Goal: Transaction & Acquisition: Purchase product/service

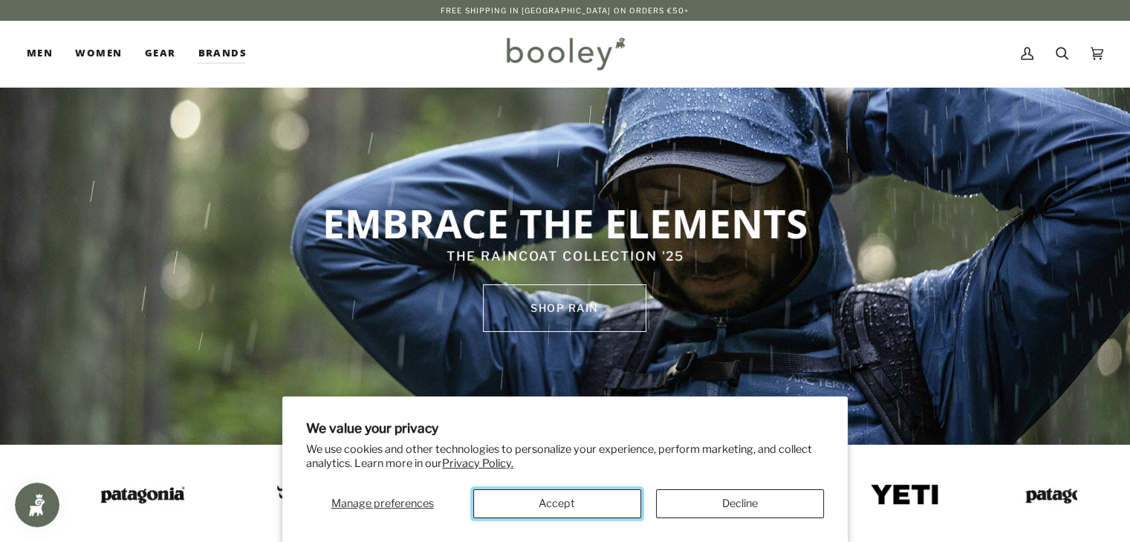
click at [597, 504] on button "Accept" at bounding box center [557, 504] width 168 height 29
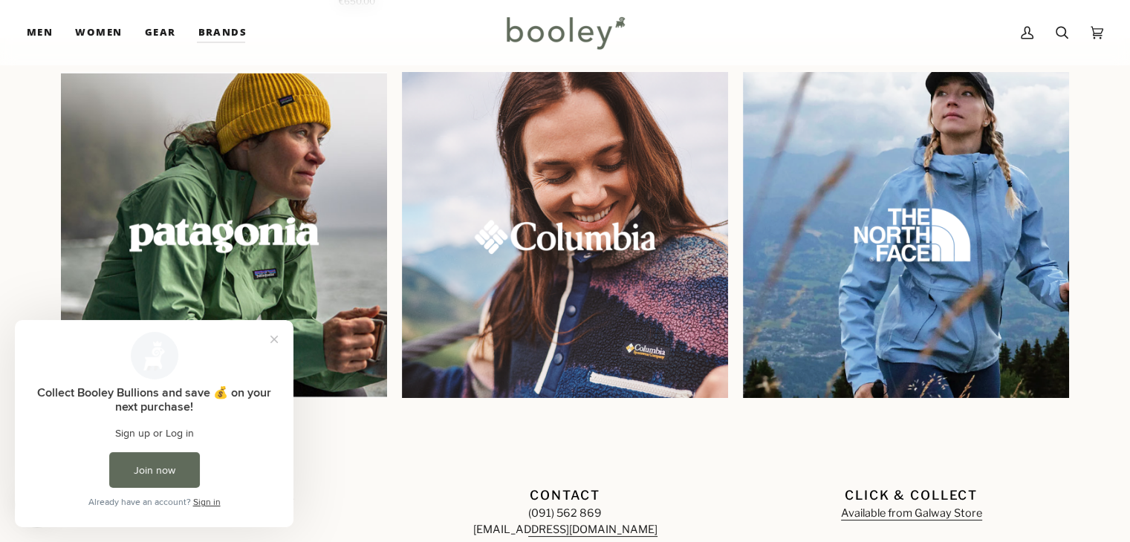
scroll to position [1269, 0]
click at [445, 474] on div "Contact (091) 562 869 hello@booley.ie" at bounding box center [565, 498] width 331 height 77
click at [272, 343] on button "Close prompt" at bounding box center [274, 339] width 27 height 27
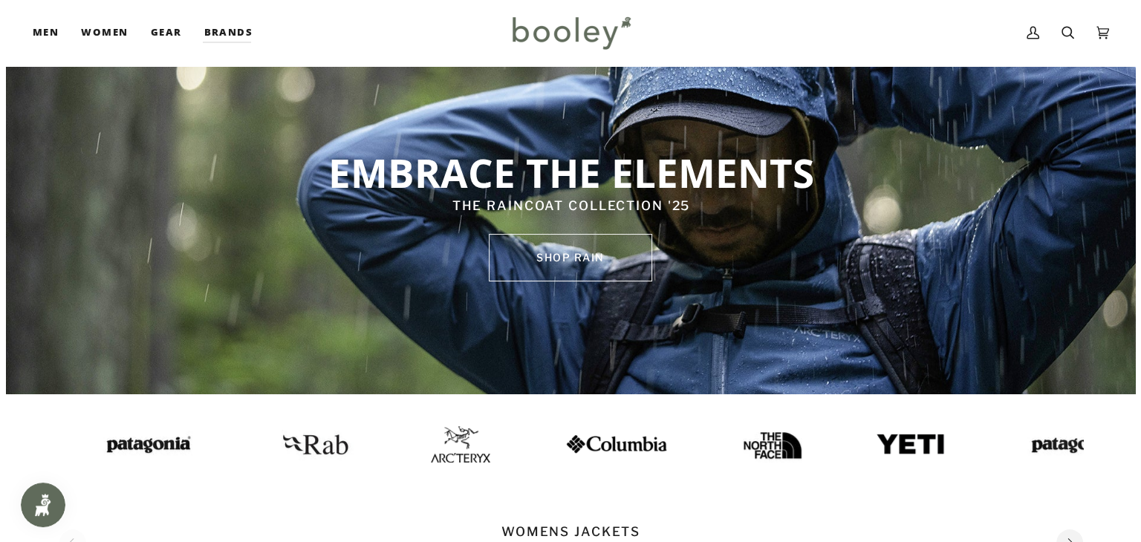
scroll to position [0, 0]
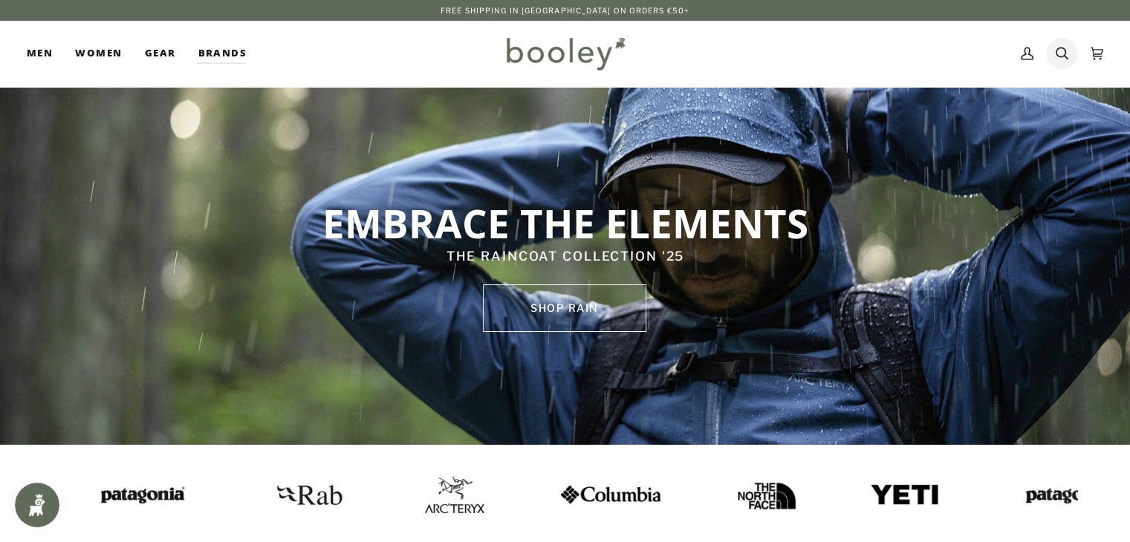
click at [1056, 58] on icon at bounding box center [1062, 53] width 13 height 22
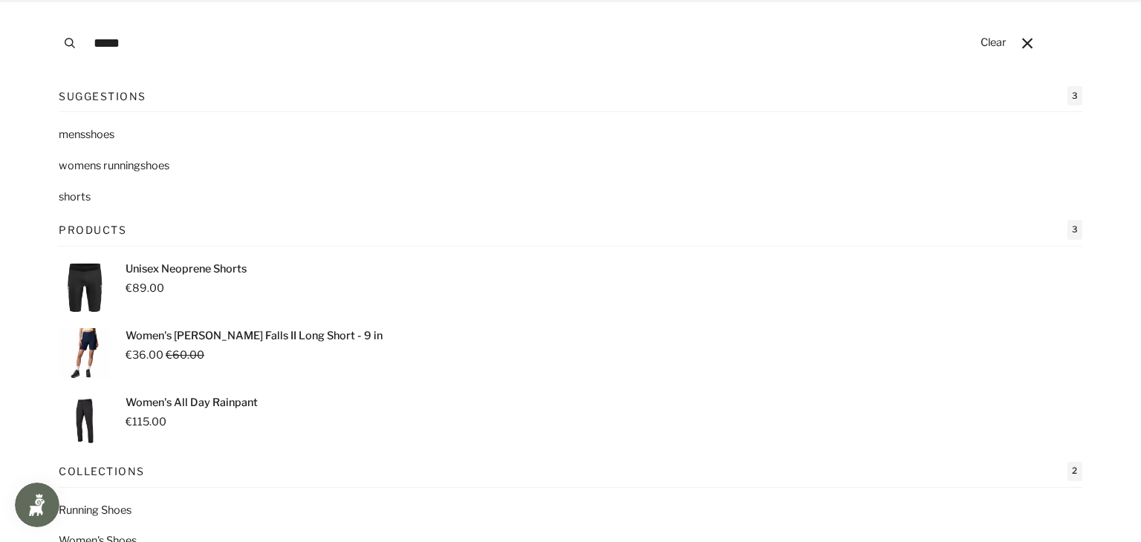
type input "*****"
click at [53, 0] on button "Search" at bounding box center [69, 43] width 33 height 86
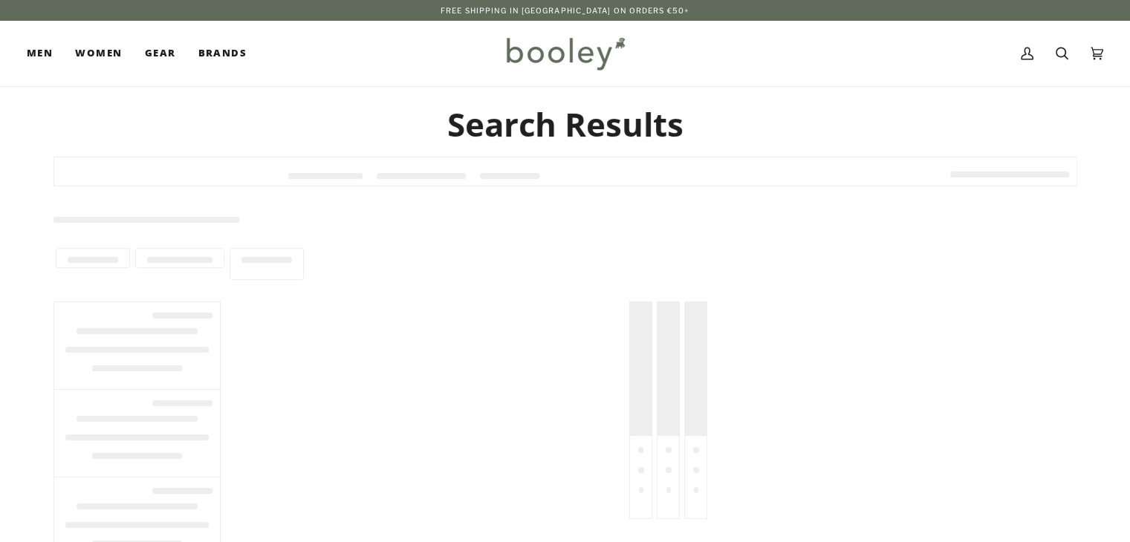
type input "*****"
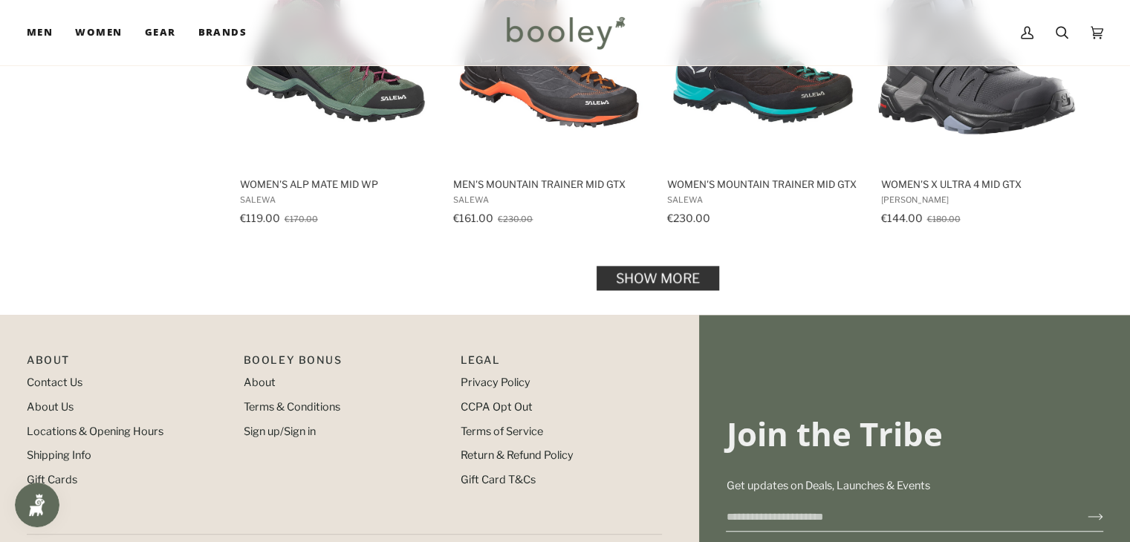
scroll to position [1577, 0]
click at [651, 276] on link "Show more" at bounding box center [658, 276] width 123 height 25
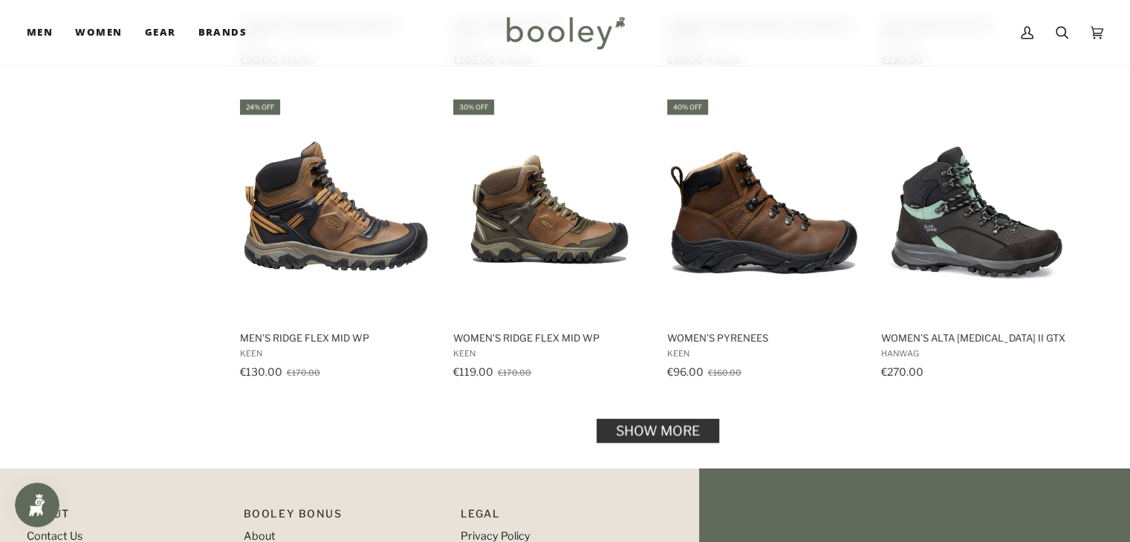
scroll to position [2996, 0]
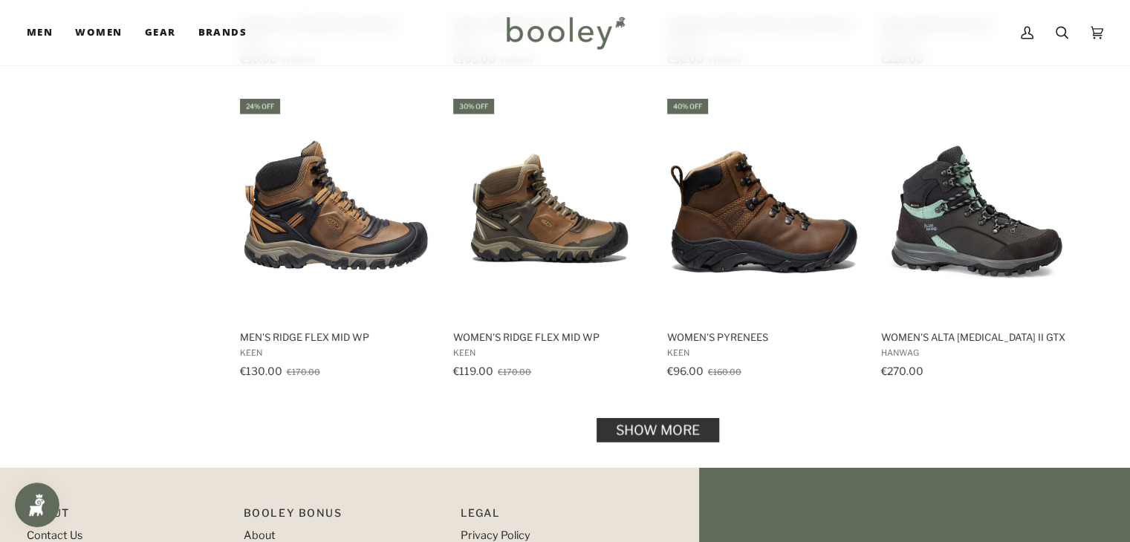
click at [632, 418] on link "Show more" at bounding box center [658, 430] width 123 height 25
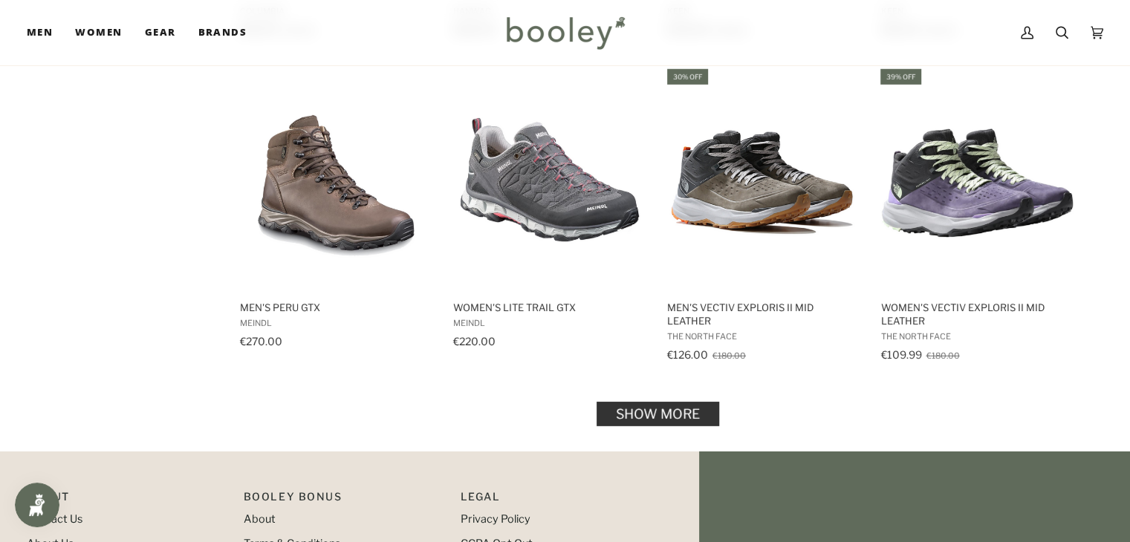
scroll to position [4603, 0]
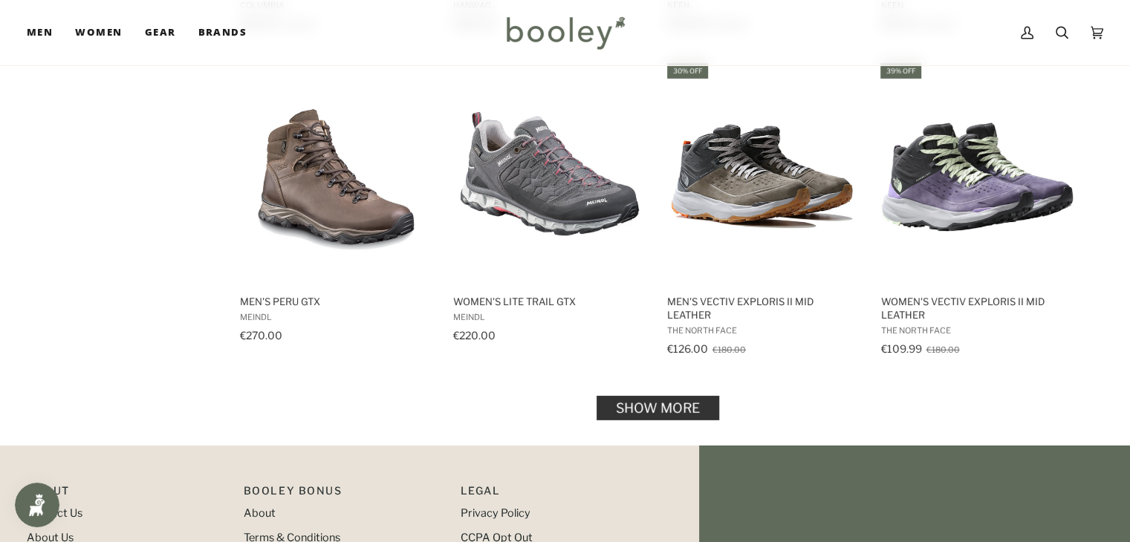
click at [633, 396] on link "Show more" at bounding box center [658, 408] width 123 height 25
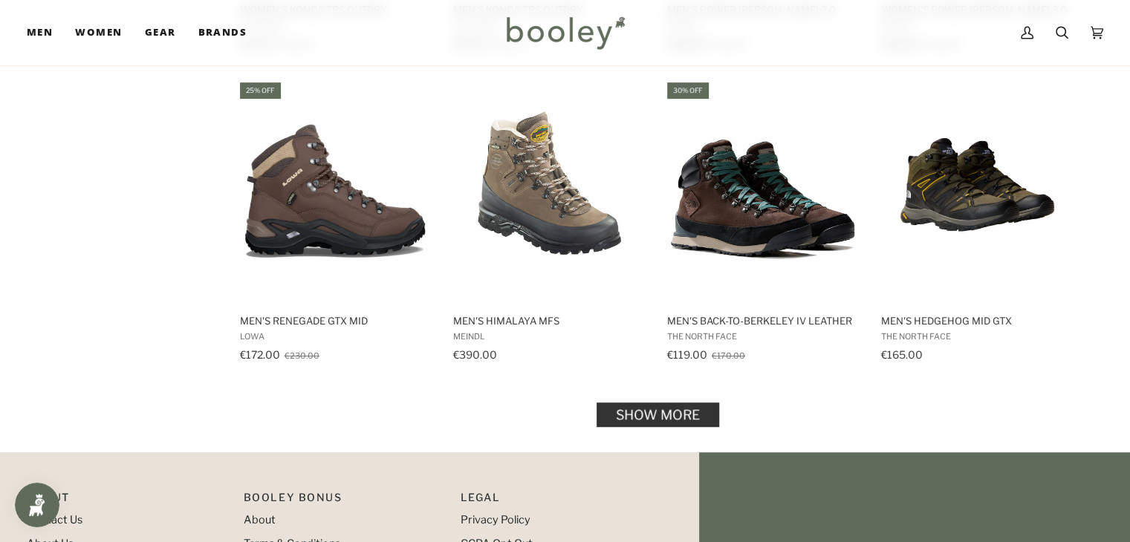
scroll to position [6209, 0]
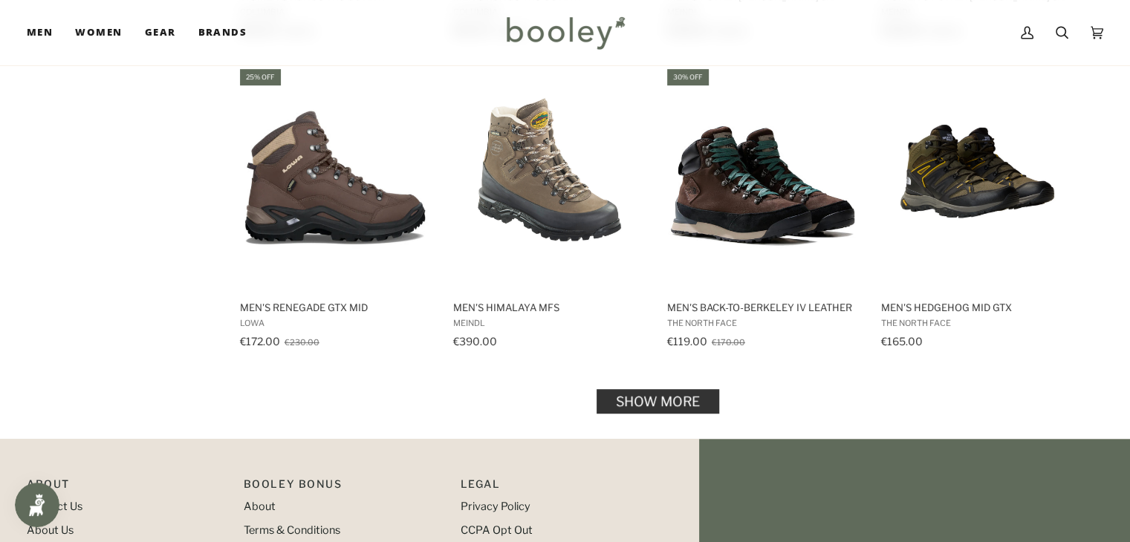
click at [619, 389] on link "Show more" at bounding box center [658, 401] width 123 height 25
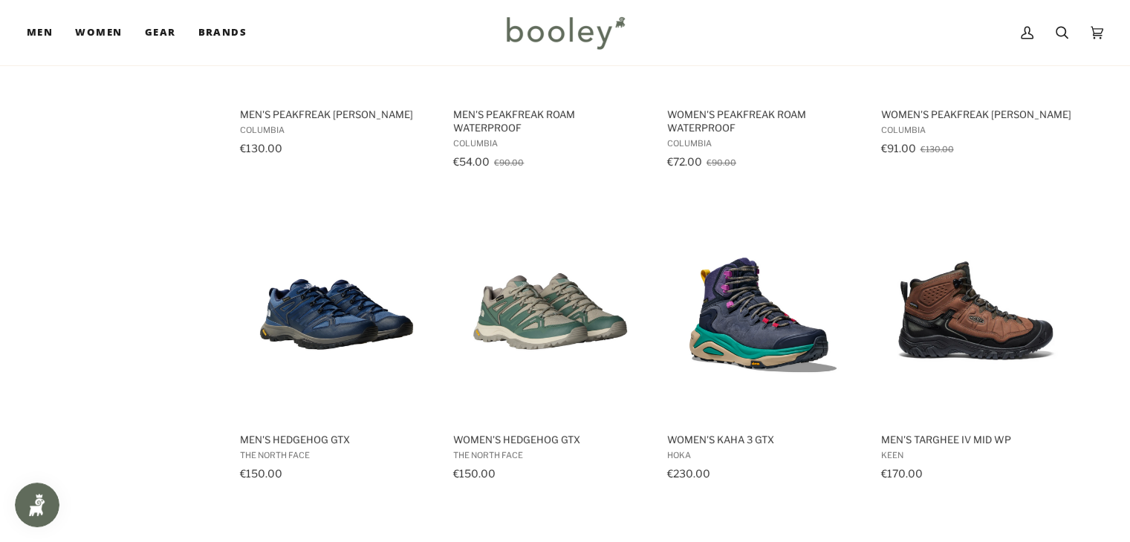
scroll to position [7025, 0]
click at [324, 338] on img "Men's Hedgehog GTX" at bounding box center [335, 310] width 197 height 197
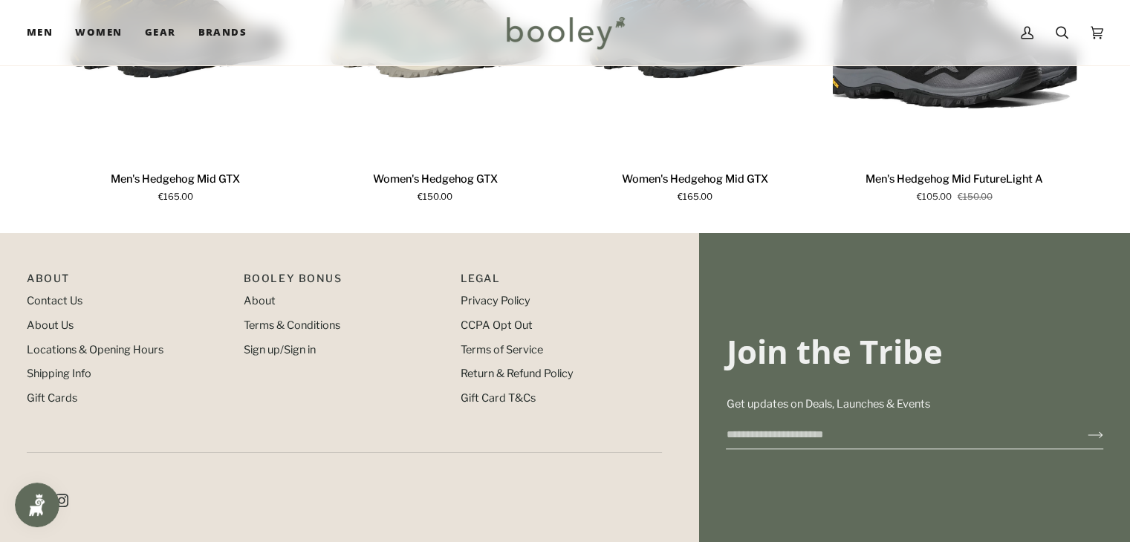
scroll to position [1123, 0]
